Goal: Task Accomplishment & Management: Complete application form

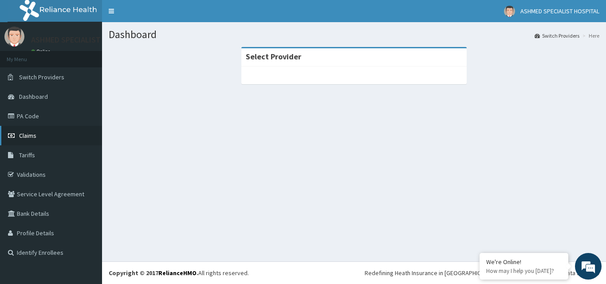
click at [21, 133] on span "Claims" at bounding box center [27, 136] width 17 height 8
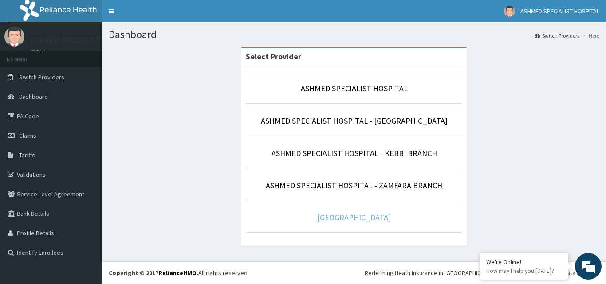
click at [382, 220] on link "ASHMED HOSPITAL GYM" at bounding box center [354, 217] width 74 height 10
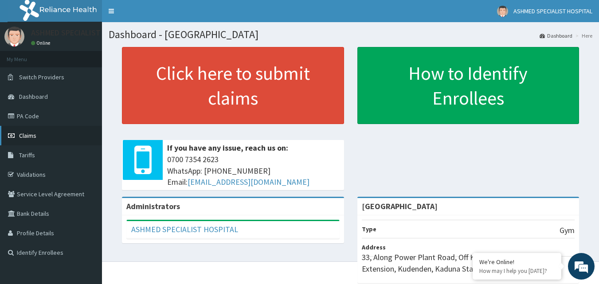
click at [30, 137] on span "Claims" at bounding box center [27, 136] width 17 height 8
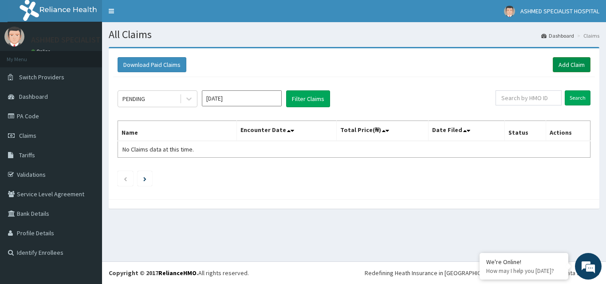
click at [566, 62] on link "Add Claim" at bounding box center [572, 64] width 38 height 15
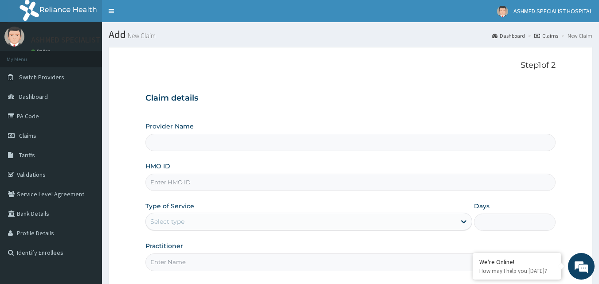
type input "[GEOGRAPHIC_DATA]"
type input "1"
click at [192, 181] on input "HMO ID" at bounding box center [350, 182] width 411 height 17
type input "SFA/14116/A"
click at [190, 222] on div "Outpatient" at bounding box center [308, 222] width 327 height 18
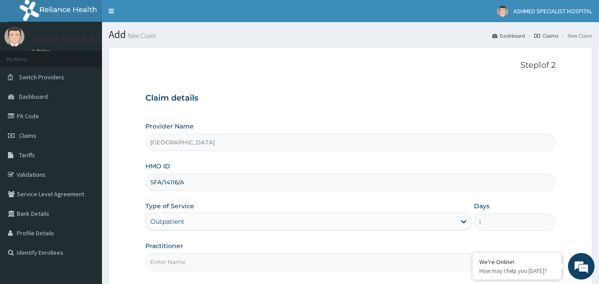
click at [190, 222] on div "Outpatient" at bounding box center [308, 222] width 327 height 18
click at [114, 223] on form "Step 1 of 2 Claim details Provider Name ASHMED HOSPITAL GYM HMO ID SFA/14116/A …" at bounding box center [351, 192] width 484 height 291
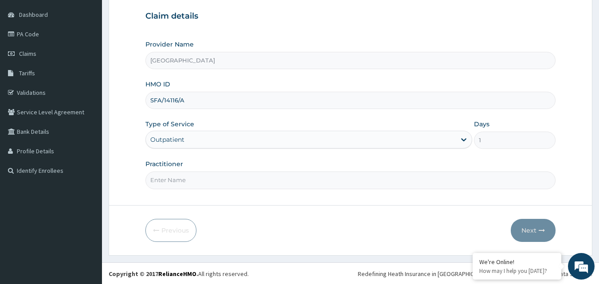
scroll to position [83, 0]
click at [162, 181] on input "Practitioner" at bounding box center [350, 179] width 411 height 17
type input "DR [PERSON_NAME]"
click at [530, 227] on button "Next" at bounding box center [533, 229] width 45 height 23
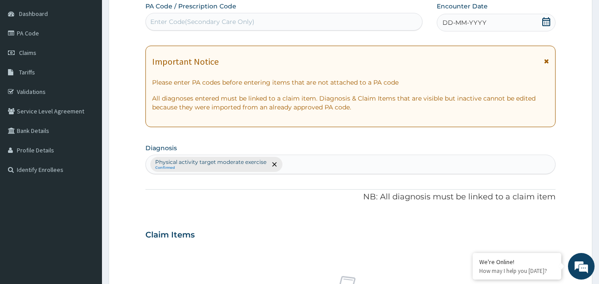
click at [546, 20] on icon at bounding box center [546, 21] width 8 height 9
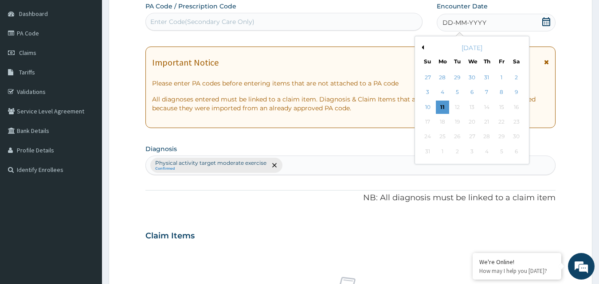
click at [424, 45] on div "[DATE]" at bounding box center [472, 47] width 107 height 9
click at [423, 47] on button "Previous Month" at bounding box center [422, 47] width 4 height 4
click at [499, 79] on div "4" at bounding box center [501, 77] width 13 height 13
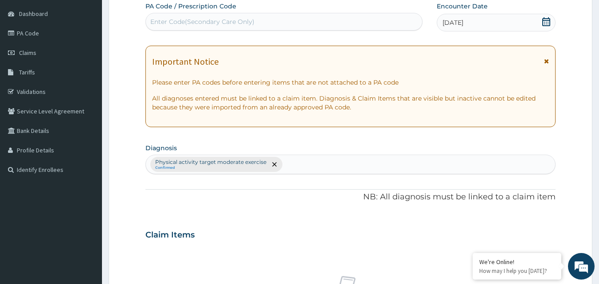
click at [273, 164] on div "Physical activity target moderate exercise Confirmed" at bounding box center [350, 165] width 411 height 20
click at [274, 165] on div "Physical activity target moderate exercise Confirmed" at bounding box center [350, 165] width 411 height 20
click at [304, 163] on div "Physical activity target moderate exercise Confirmed" at bounding box center [350, 165] width 411 height 20
click at [317, 162] on div "Physical activity target moderate exercise Confirmed" at bounding box center [350, 165] width 411 height 20
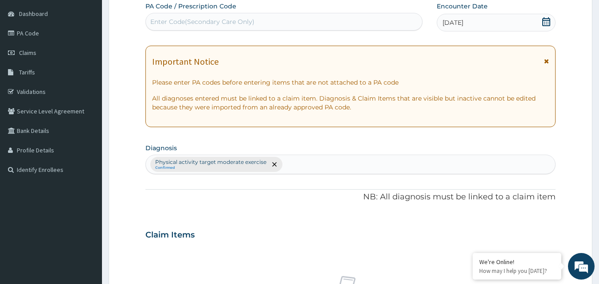
click at [339, 164] on div "Physical activity target moderate exercise Confirmed" at bounding box center [350, 165] width 411 height 20
click at [116, 194] on form "Step 2 of 2 PA Code / Prescription Code Enter Code(Secondary Care Only) Encount…" at bounding box center [351, 245] width 484 height 563
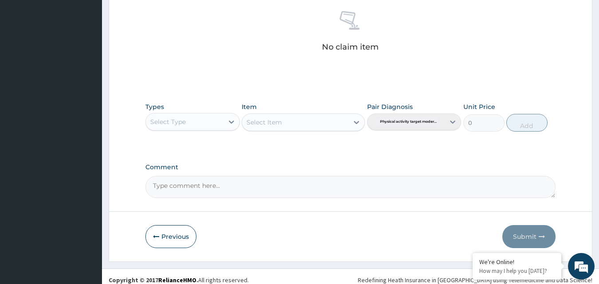
scroll to position [349, 0]
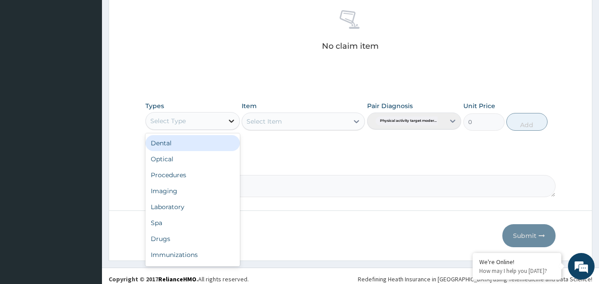
click at [231, 121] on icon at bounding box center [231, 121] width 9 height 9
click at [187, 145] on div "Procedures" at bounding box center [192, 145] width 94 height 16
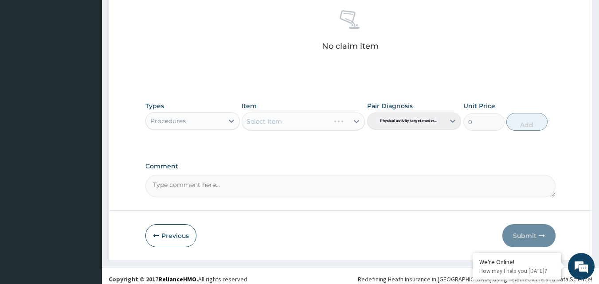
click at [269, 122] on div "Select Item" at bounding box center [303, 122] width 123 height 18
click at [355, 120] on div "Select Item" at bounding box center [303, 122] width 123 height 18
click at [320, 118] on div "Select Item" at bounding box center [295, 121] width 106 height 14
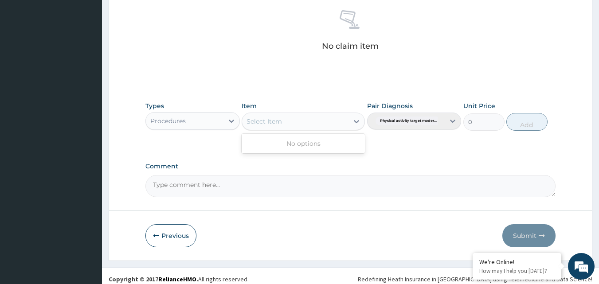
click at [320, 118] on div "Select Item" at bounding box center [295, 121] width 106 height 14
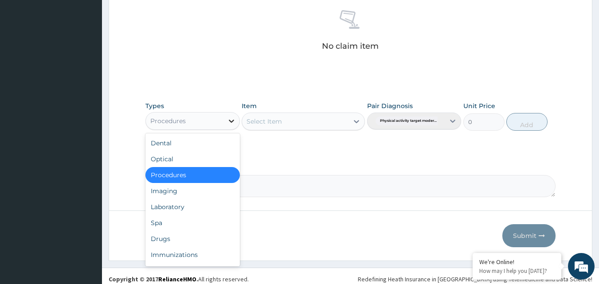
click at [232, 122] on icon at bounding box center [231, 121] width 5 height 3
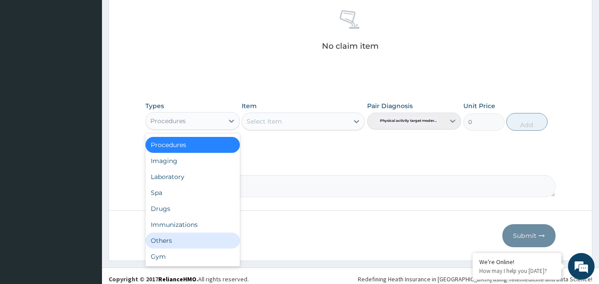
click at [189, 238] on div "Others" at bounding box center [192, 241] width 94 height 16
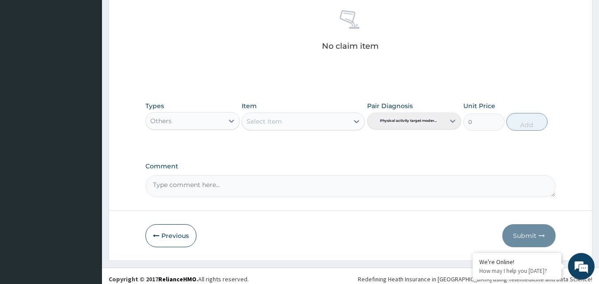
click at [296, 123] on div "Select Item" at bounding box center [295, 121] width 106 height 14
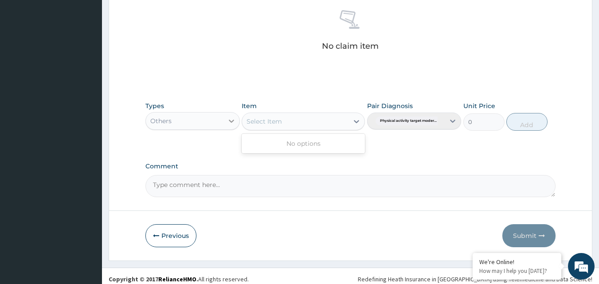
click at [229, 121] on icon at bounding box center [231, 121] width 9 height 9
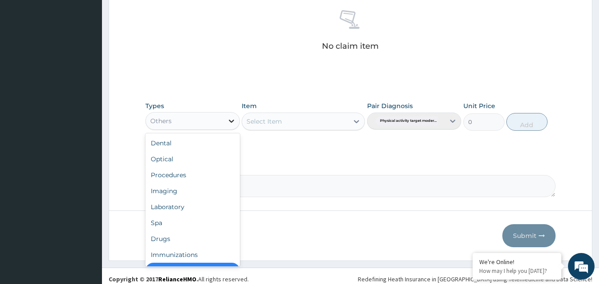
scroll to position [18, 0]
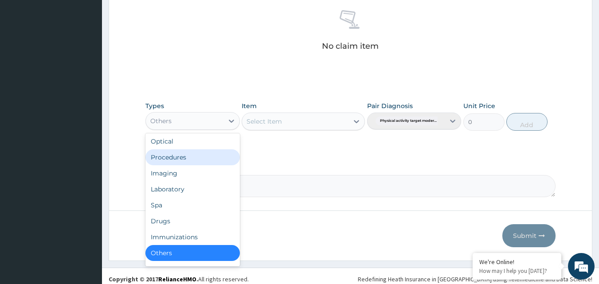
click at [197, 151] on div "Procedures" at bounding box center [192, 157] width 94 height 16
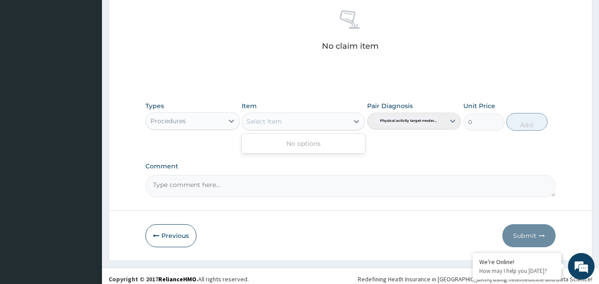
click at [279, 120] on div "Select Item" at bounding box center [264, 121] width 35 height 9
click at [306, 41] on div "No claim item" at bounding box center [350, 32] width 411 height 102
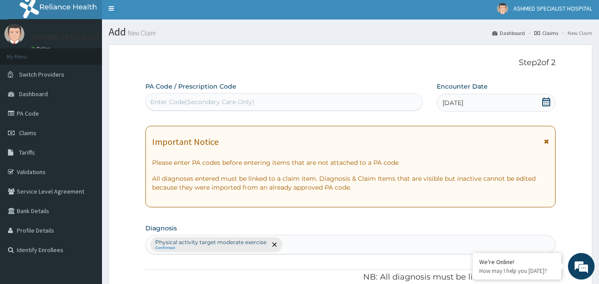
scroll to position [0, 0]
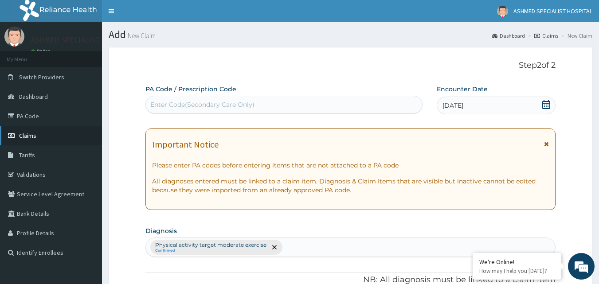
click at [30, 137] on span "Claims" at bounding box center [27, 136] width 17 height 8
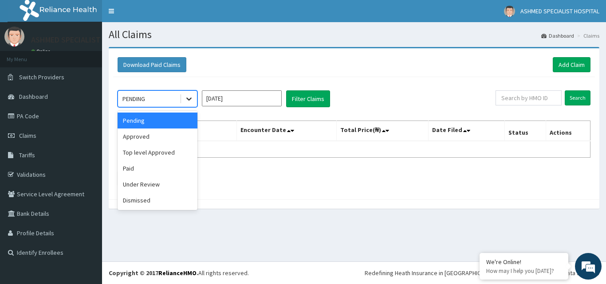
click at [189, 99] on icon at bounding box center [188, 99] width 5 height 3
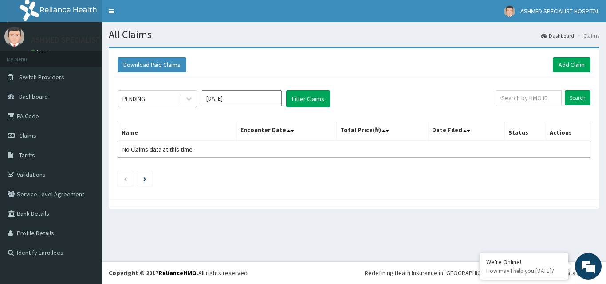
click at [298, 183] on ul at bounding box center [354, 178] width 473 height 15
click at [565, 66] on link "Add Claim" at bounding box center [572, 64] width 38 height 15
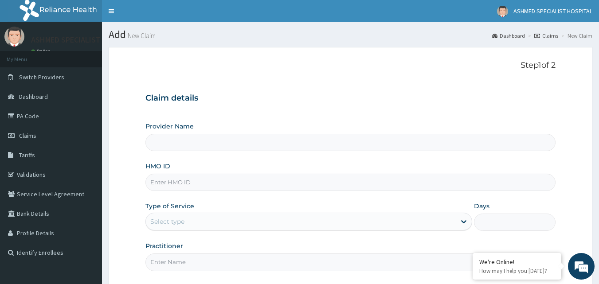
type input "[GEOGRAPHIC_DATA]"
type input "1"
click at [190, 182] on input "HMO ID" at bounding box center [350, 182] width 411 height 17
type input "KUCI/10061/A"
click at [183, 263] on input "Practitioner" at bounding box center [350, 262] width 411 height 17
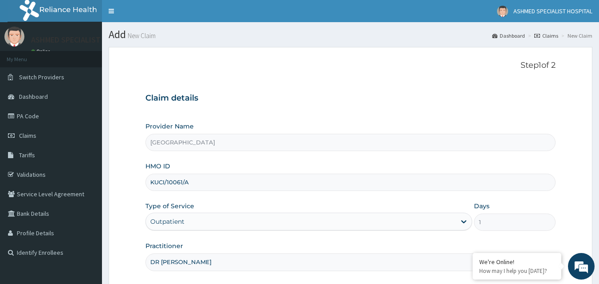
type input "DR [PERSON_NAME]"
click at [379, 251] on div "Practitioner DR FRED" at bounding box center [350, 256] width 411 height 29
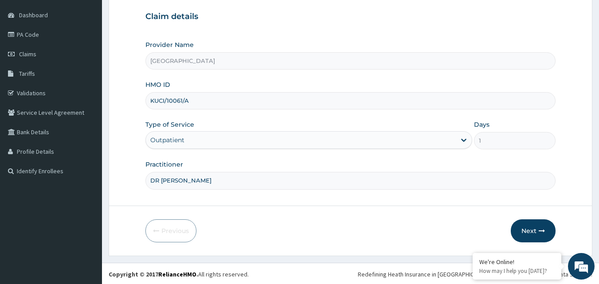
scroll to position [83, 0]
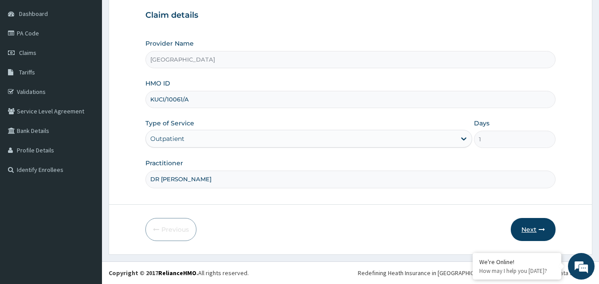
click at [526, 228] on button "Next" at bounding box center [533, 229] width 45 height 23
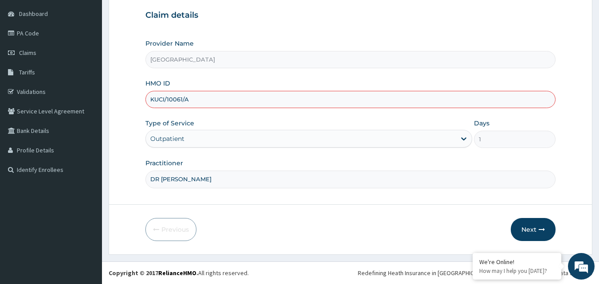
click at [259, 102] on input "KUCI/10061/A" at bounding box center [350, 99] width 411 height 17
type input "K"
type input "MQV/10020/E"
click at [534, 226] on button "Next" at bounding box center [533, 229] width 45 height 23
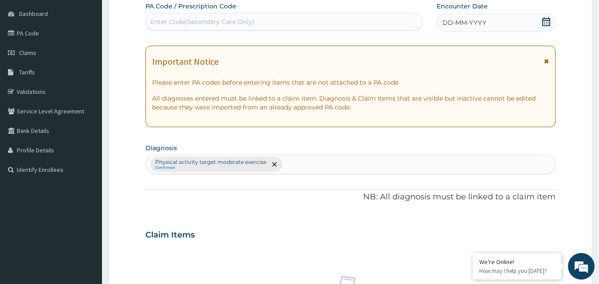
click at [195, 23] on div "Enter Code(Secondary Care Only)" at bounding box center [202, 21] width 104 height 9
type input "PA/248569"
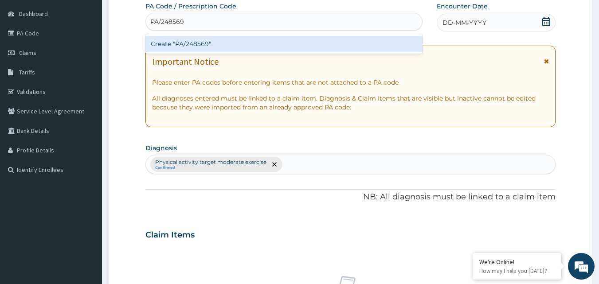
click at [183, 47] on div "Create "PA/248569"" at bounding box center [284, 44] width 278 height 16
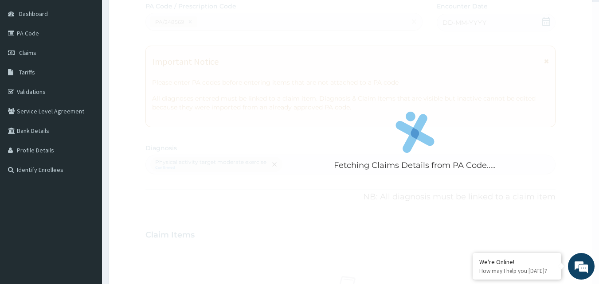
click at [281, 96] on div "Fetching Claims Details from PA Code....." at bounding box center [414, 144] width 539 height 284
